Goal: Transaction & Acquisition: Subscribe to service/newsletter

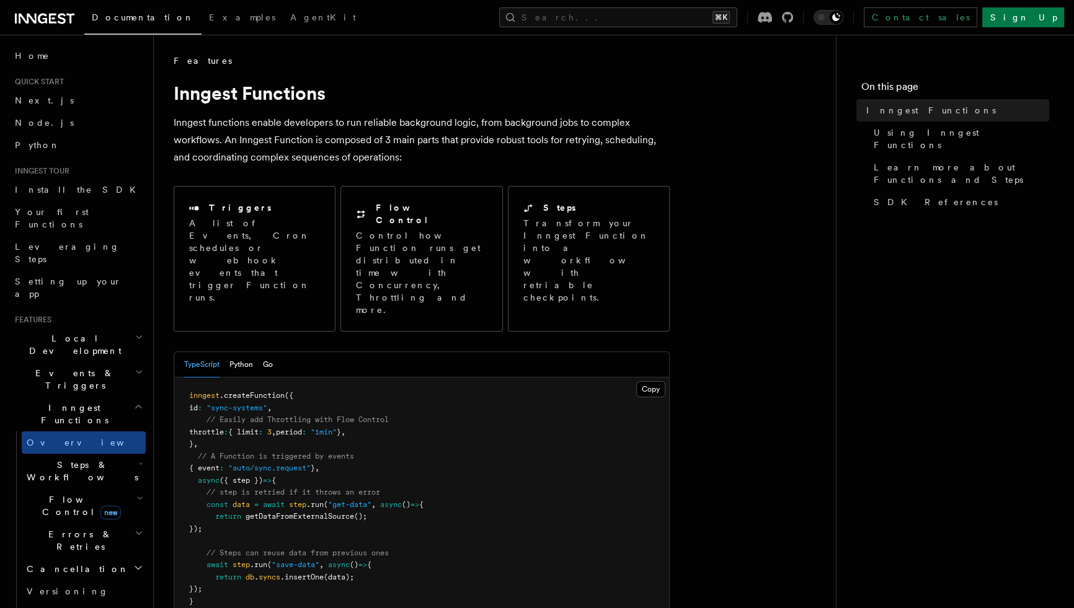
click at [659, 88] on h1 "Inngest Functions" at bounding box center [422, 93] width 496 height 22
click at [1041, 18] on link "Sign Up" at bounding box center [1023, 17] width 82 height 20
click at [1031, 20] on link "Sign Up" at bounding box center [1023, 17] width 82 height 20
